Goal: Navigation & Orientation: Find specific page/section

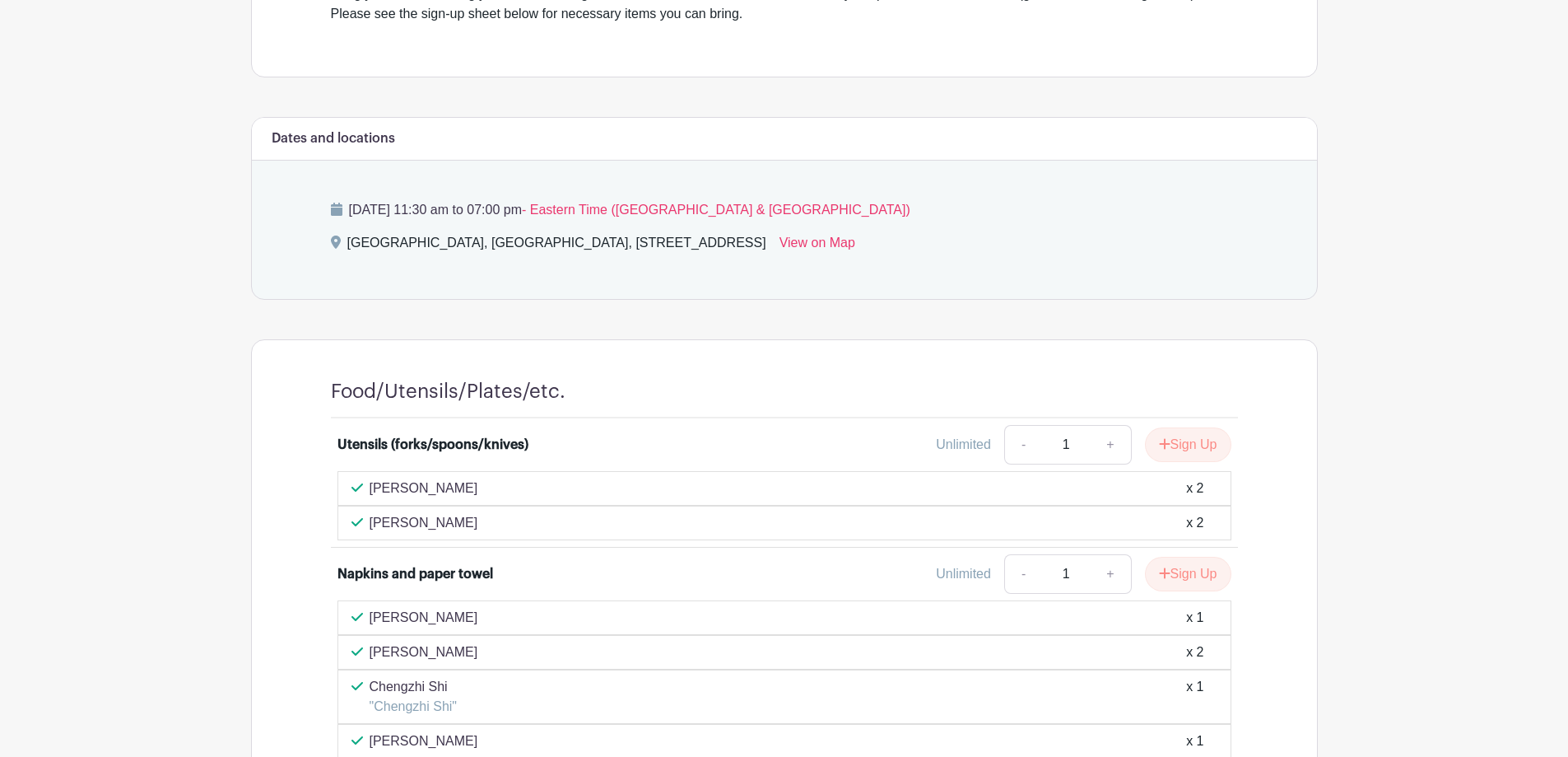
scroll to position [611, 0]
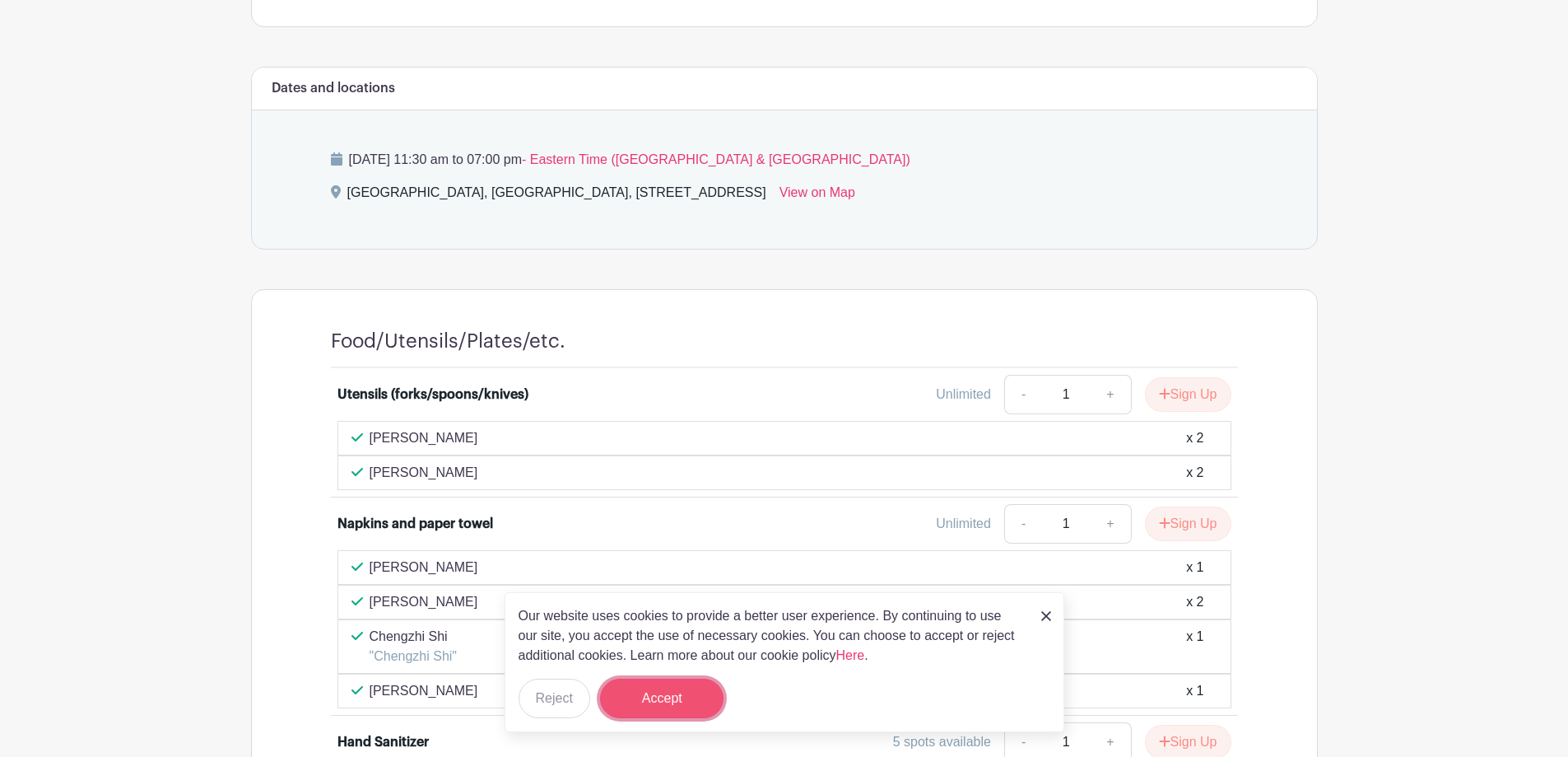
click at [678, 694] on button "Accept" at bounding box center [662, 698] width 123 height 39
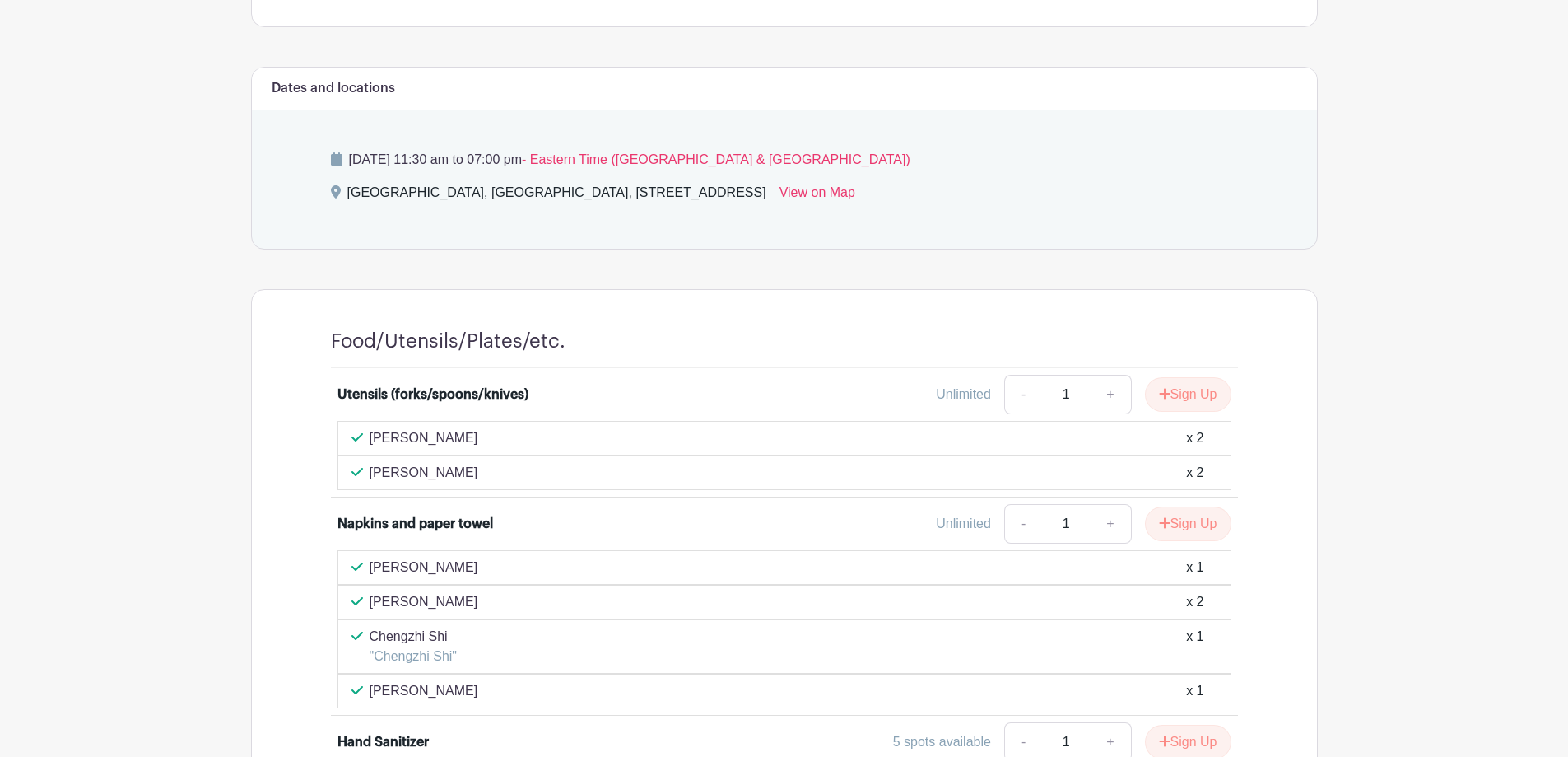
drag, startPoint x: 452, startPoint y: 436, endPoint x: 371, endPoint y: 438, distance: 81.0
click at [371, 438] on p "[PERSON_NAME]" at bounding box center [424, 438] width 109 height 20
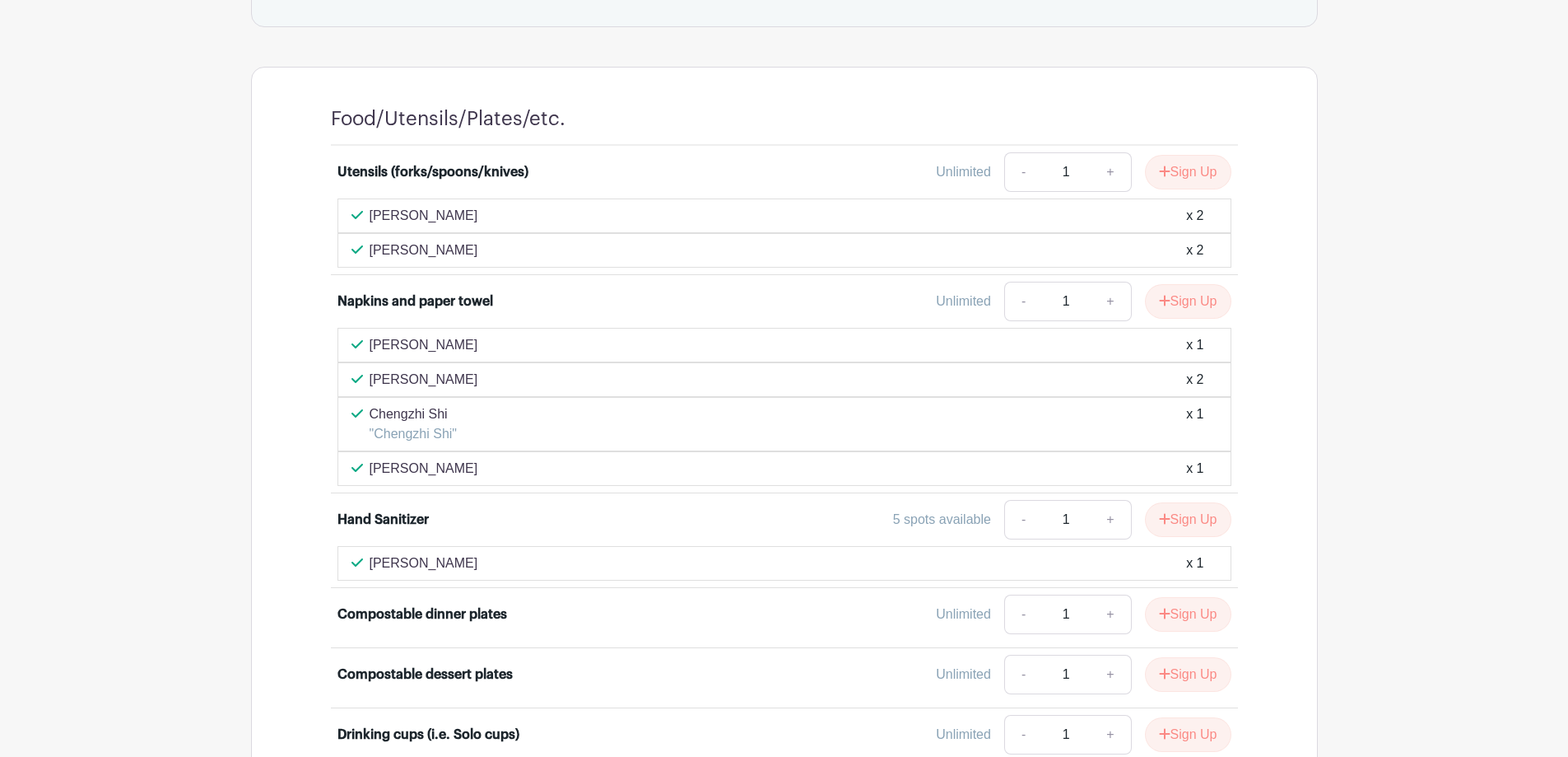
scroll to position [858, 0]
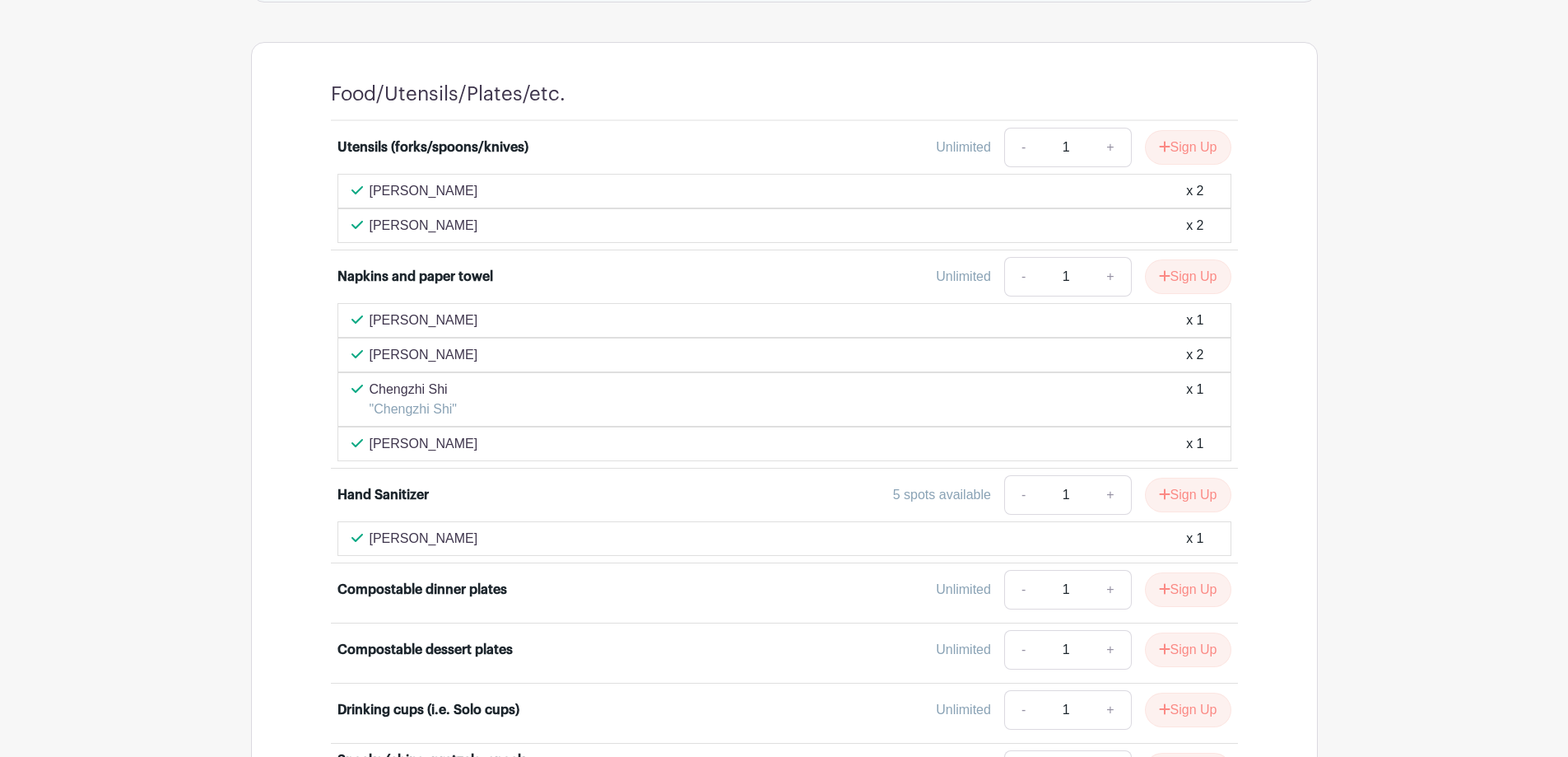
drag, startPoint x: 473, startPoint y: 216, endPoint x: 369, endPoint y: 230, distance: 104.9
click at [369, 230] on div "[PERSON_NAME] x 2" at bounding box center [784, 226] width 867 height 20
click at [1362, 162] on main "Log In Sign Up for Free [PERSON_NAME]'s Events Fun Annual Big Ultrasound Picnic…" at bounding box center [784, 612] width 1568 height 2941
drag, startPoint x: 455, startPoint y: 388, endPoint x: 369, endPoint y: 389, distance: 86.0
click at [369, 389] on p "Chengzhi Shi" at bounding box center [413, 389] width 88 height 20
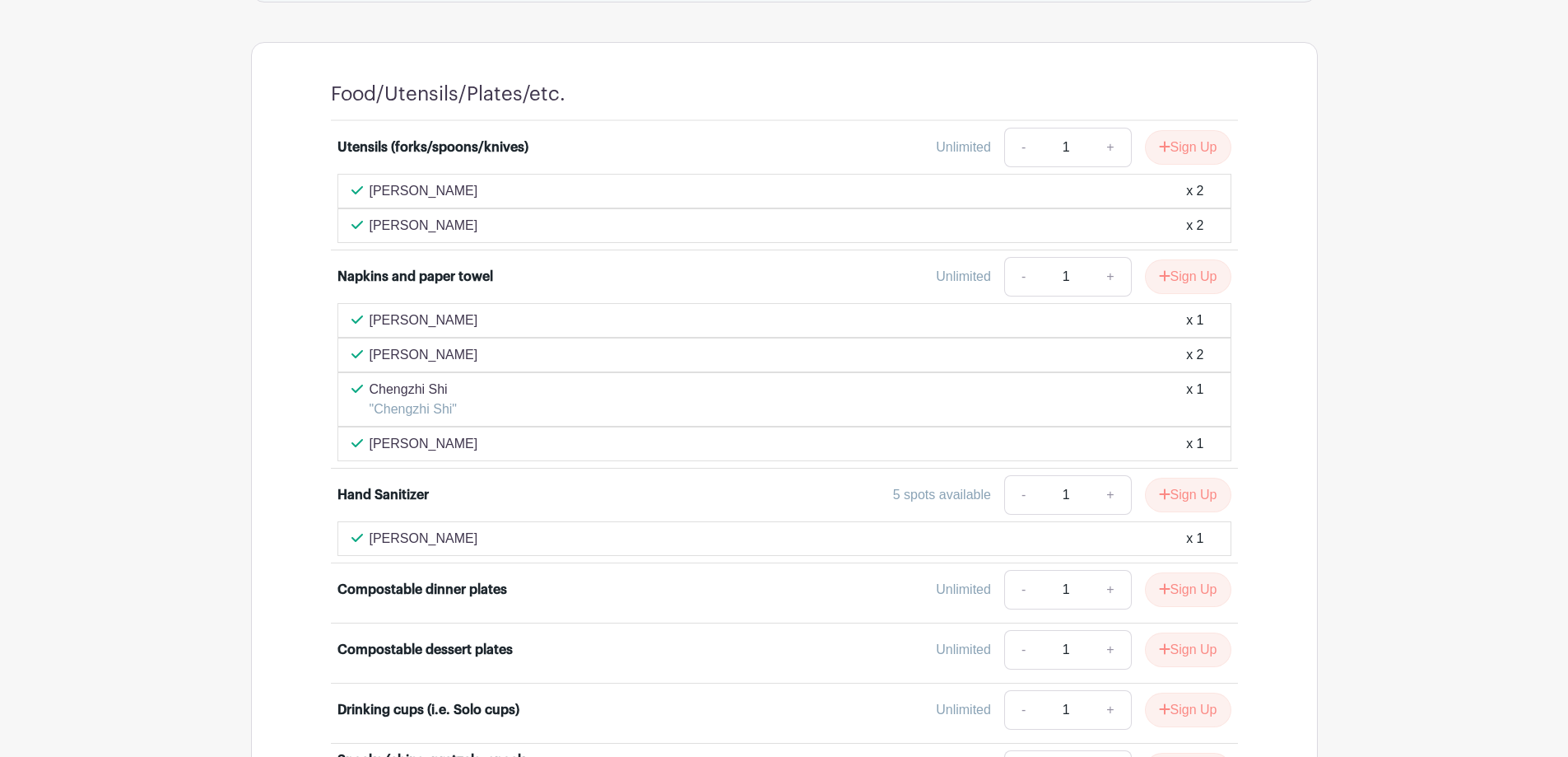
click at [1375, 354] on main "Log In Sign Up for Free [PERSON_NAME]'s Events Fun Annual Big Ultrasound Picnic…" at bounding box center [784, 612] width 1568 height 2941
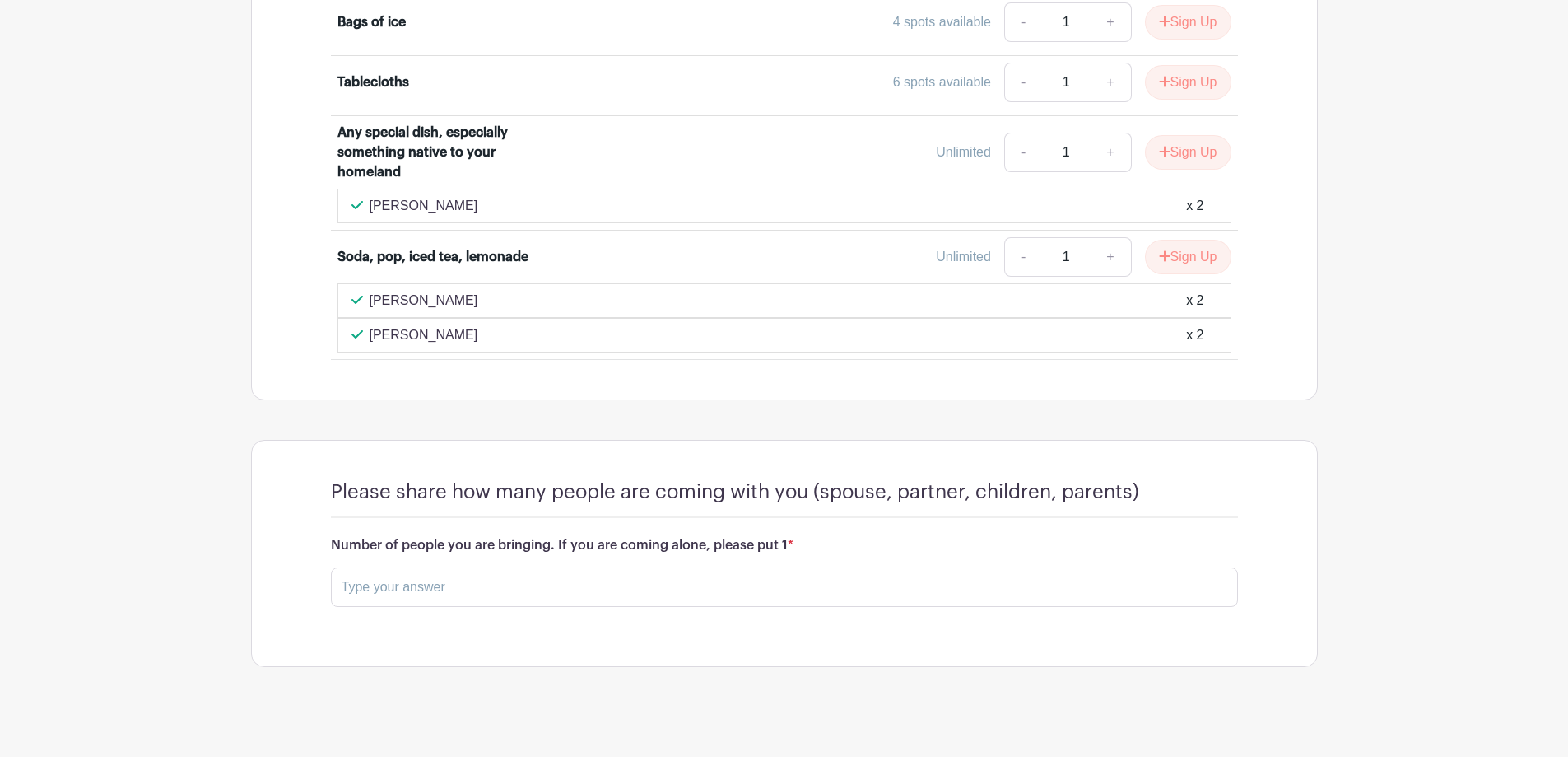
scroll to position [2138, 0]
